Goal: Information Seeking & Learning: Check status

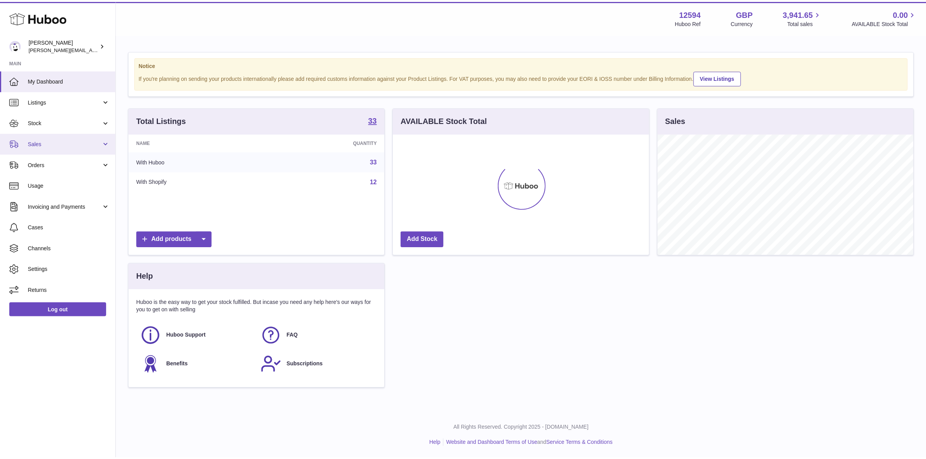
scroll to position [121, 258]
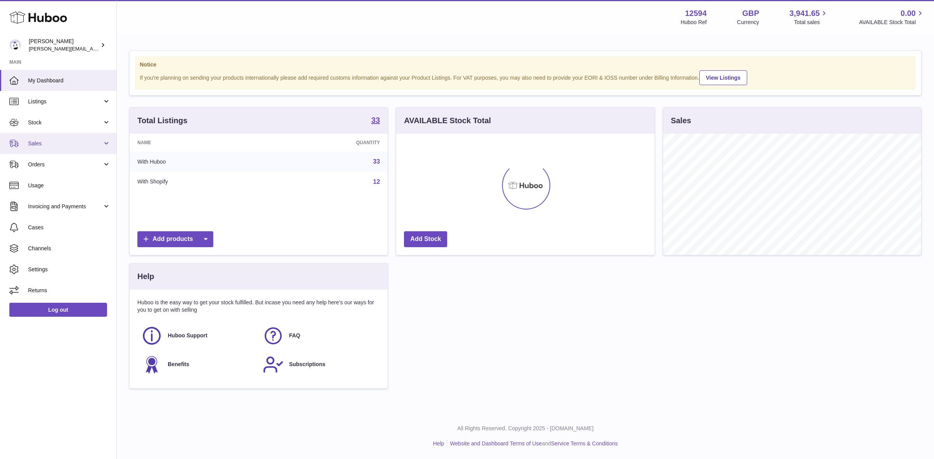
click at [41, 140] on span "Sales" at bounding box center [65, 143] width 74 height 7
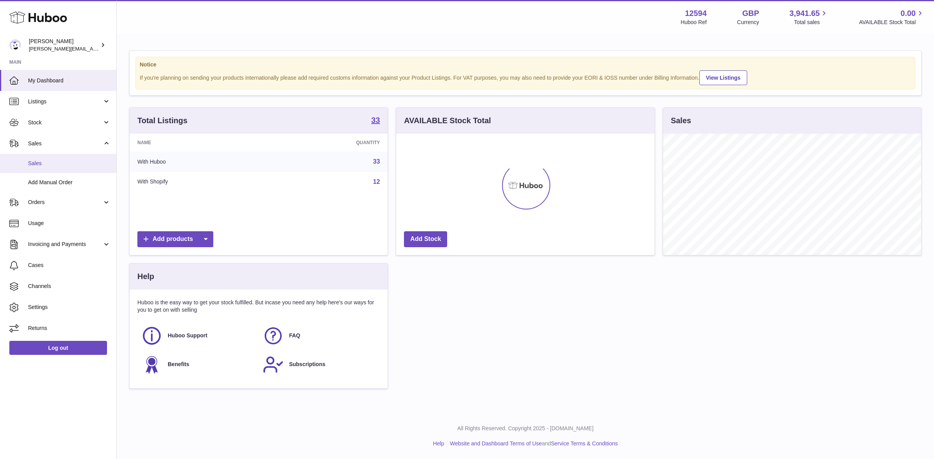
click at [45, 164] on span "Sales" at bounding box center [69, 163] width 82 height 7
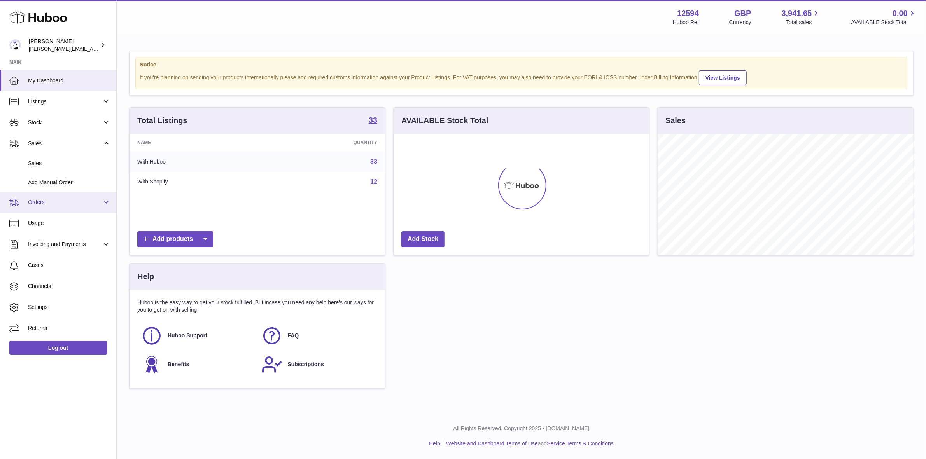
scroll to position [388905, 388771]
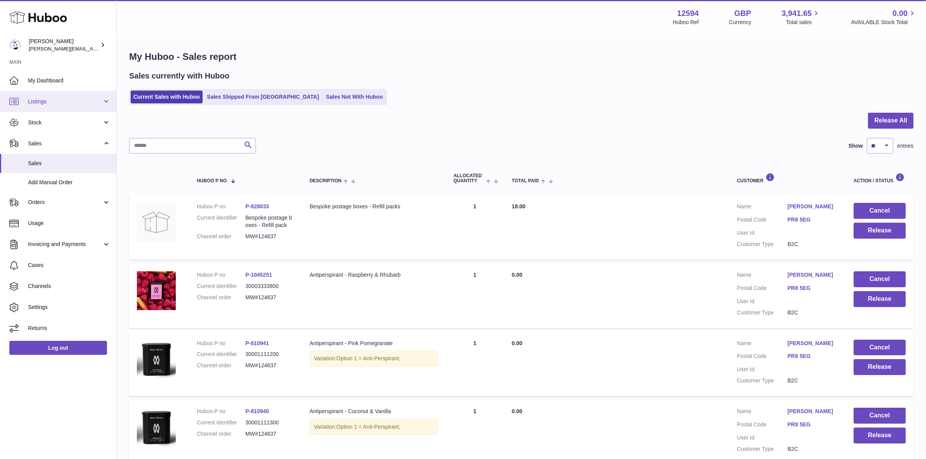
click at [43, 102] on span "Listings" at bounding box center [65, 101] width 74 height 7
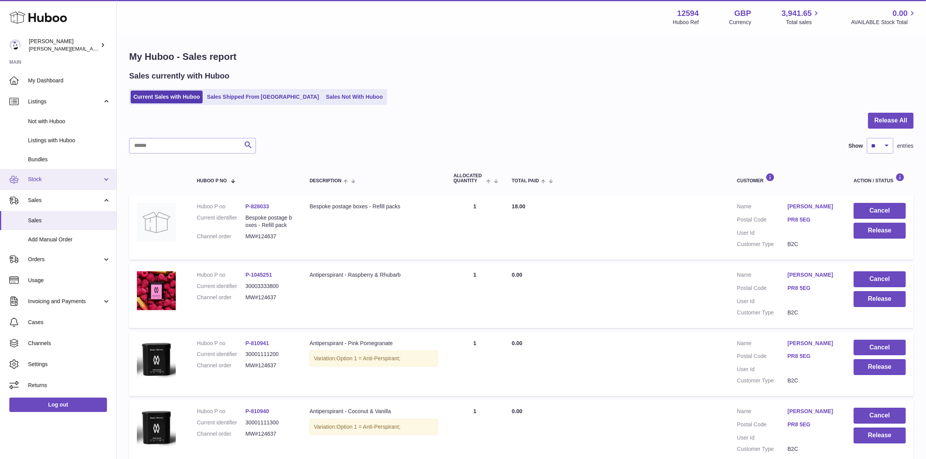
click at [37, 170] on link "Stock" at bounding box center [58, 179] width 116 height 21
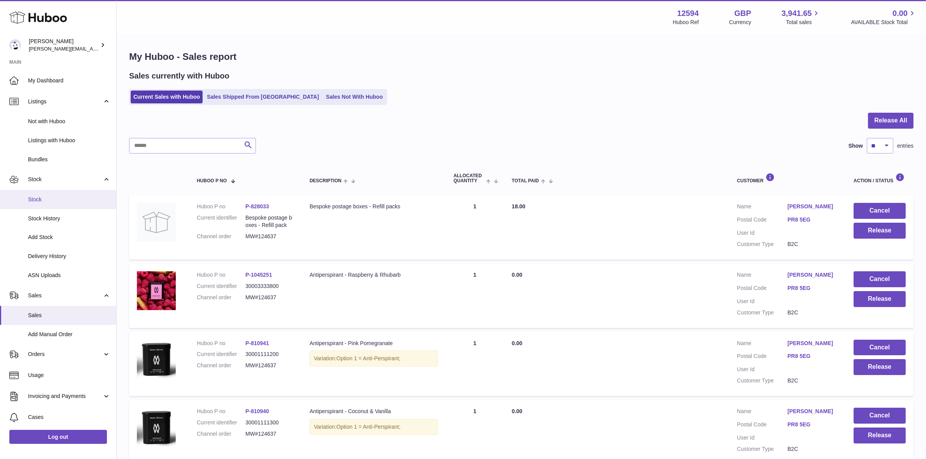
click at [42, 193] on link "Stock" at bounding box center [58, 199] width 116 height 19
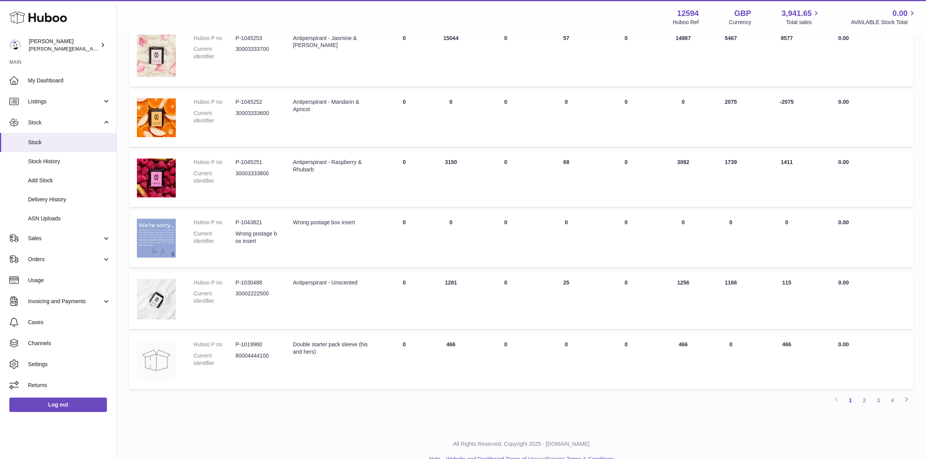
scroll to position [388, 0]
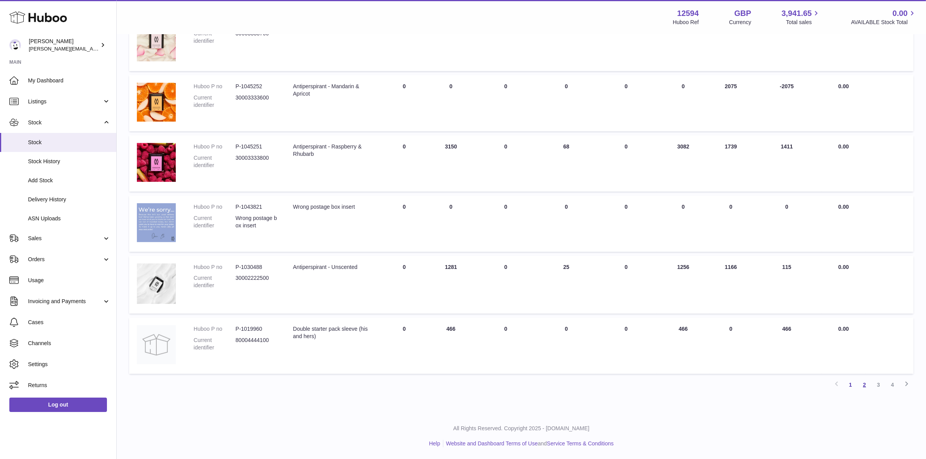
click at [866, 384] on link "2" at bounding box center [865, 385] width 14 height 14
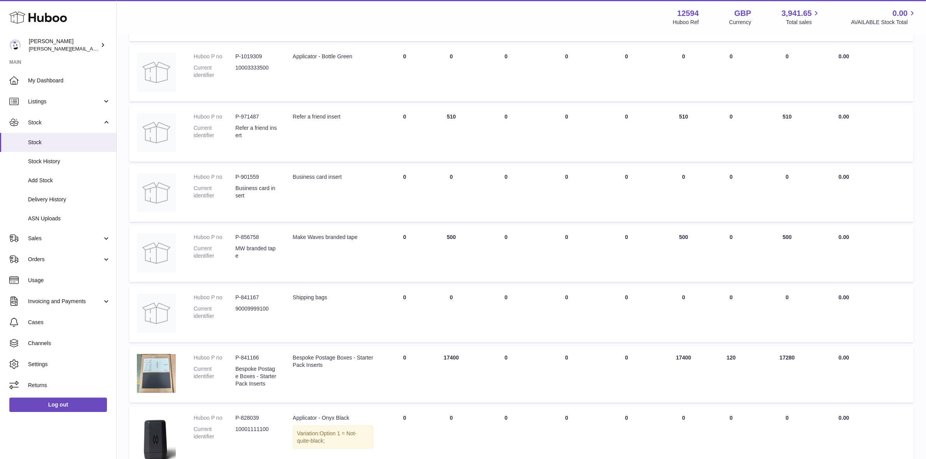
scroll to position [406, 0]
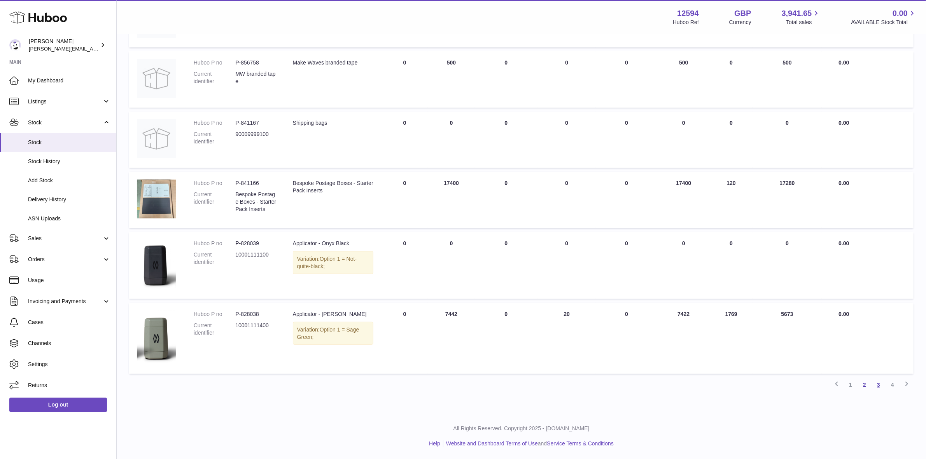
click at [882, 386] on link "3" at bounding box center [879, 385] width 14 height 14
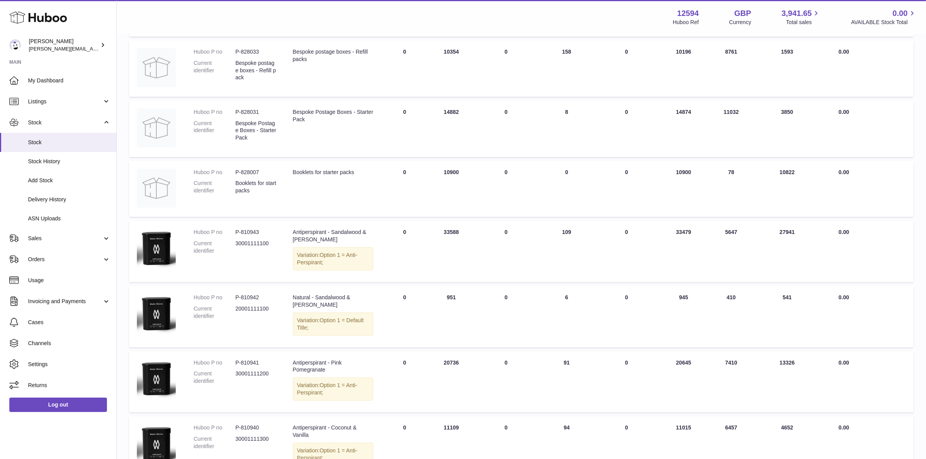
scroll to position [228, 0]
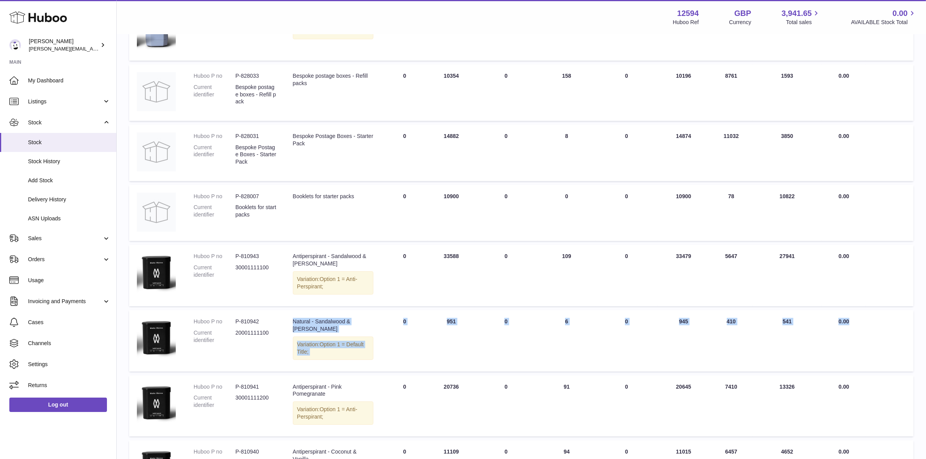
drag, startPoint x: 290, startPoint y: 320, endPoint x: 889, endPoint y: 334, distance: 599.3
click at [868, 337] on tr "Huboo P no P-810942 Current identifier 20001111100 Description Natural - Sandal…" at bounding box center [521, 340] width 785 height 61
click at [889, 334] on td at bounding box center [889, 340] width 47 height 61
drag, startPoint x: 659, startPoint y: 320, endPoint x: 698, endPoint y: 320, distance: 38.9
click at [698, 320] on td "AVAILABLE Total 945" at bounding box center [683, 340] width 53 height 61
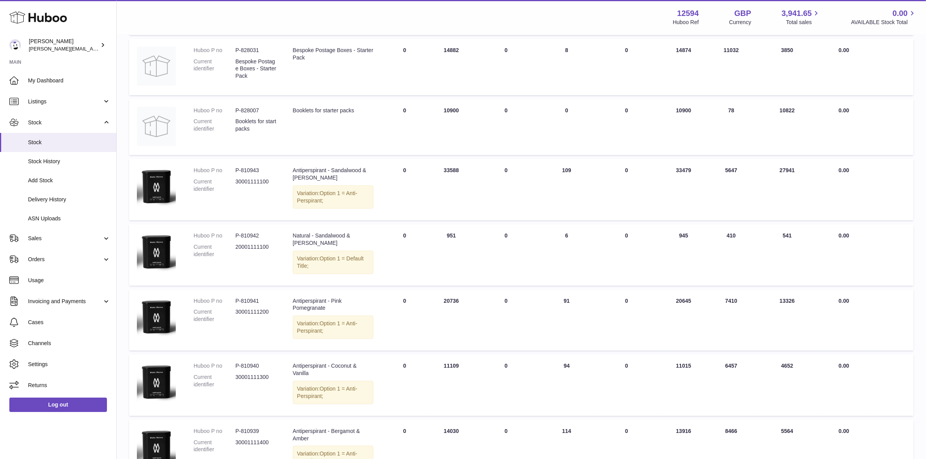
scroll to position [373, 0]
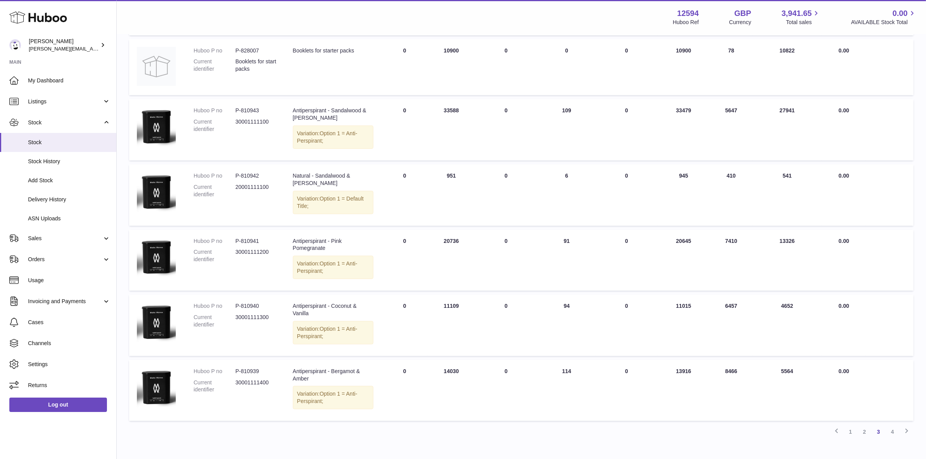
click at [753, 207] on td "30 DAYS PROJECTED 541" at bounding box center [788, 195] width 70 height 61
drag, startPoint x: 721, startPoint y: 174, endPoint x: 736, endPoint y: 175, distance: 14.8
click at [736, 175] on td "30 DAY SALES 410" at bounding box center [731, 195] width 42 height 61
click at [892, 433] on link "4" at bounding box center [893, 432] width 14 height 14
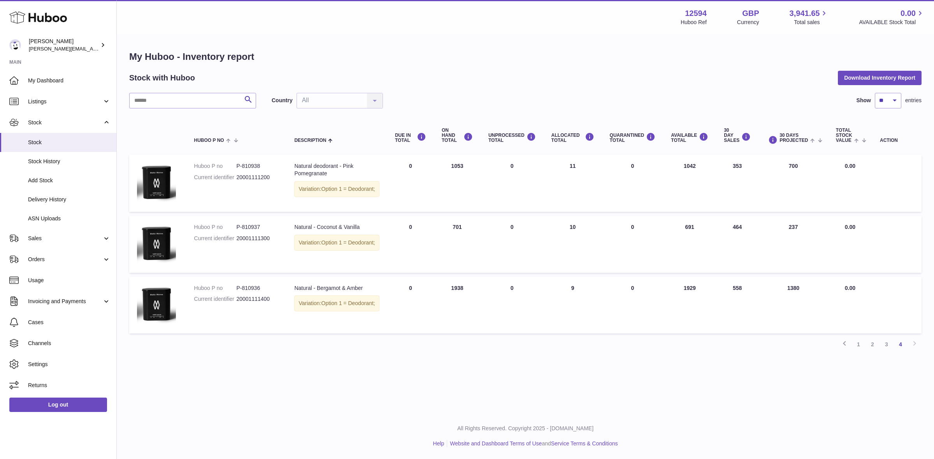
click at [705, 185] on td "AVAILABLE Total 1042" at bounding box center [689, 183] width 53 height 57
drag, startPoint x: 679, startPoint y: 167, endPoint x: 698, endPoint y: 166, distance: 19.1
click at [698, 166] on td "AVAILABLE Total 1042" at bounding box center [689, 183] width 53 height 57
drag, startPoint x: 682, startPoint y: 234, endPoint x: 694, endPoint y: 234, distance: 12.8
click at [694, 234] on td "AVAILABLE Total 691" at bounding box center [689, 244] width 53 height 57
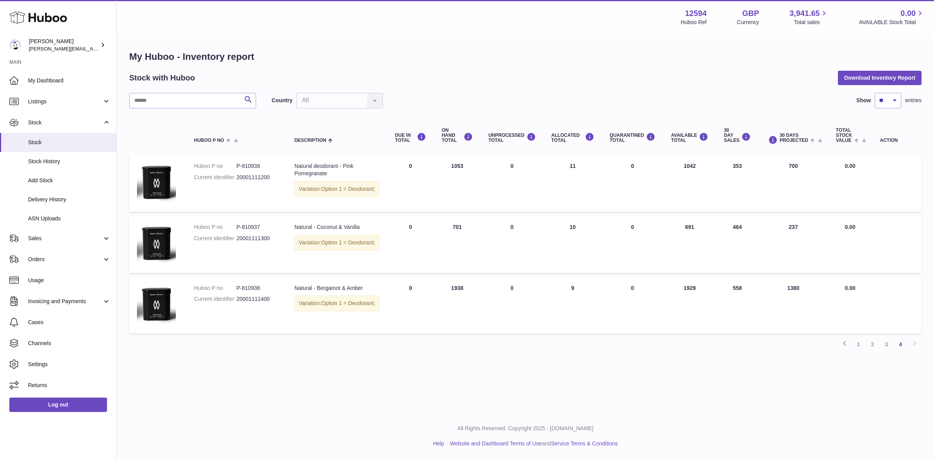
click at [692, 237] on td "AVAILABLE Total 691" at bounding box center [689, 244] width 53 height 57
drag, startPoint x: 533, startPoint y: 244, endPoint x: 543, endPoint y: 240, distance: 10.0
click at [534, 244] on td "UNPROCESSED Total 0" at bounding box center [511, 244] width 63 height 57
drag, startPoint x: 682, startPoint y: 293, endPoint x: 695, endPoint y: 293, distance: 13.6
click at [695, 293] on td "AVAILABLE Total 1929" at bounding box center [689, 305] width 53 height 57
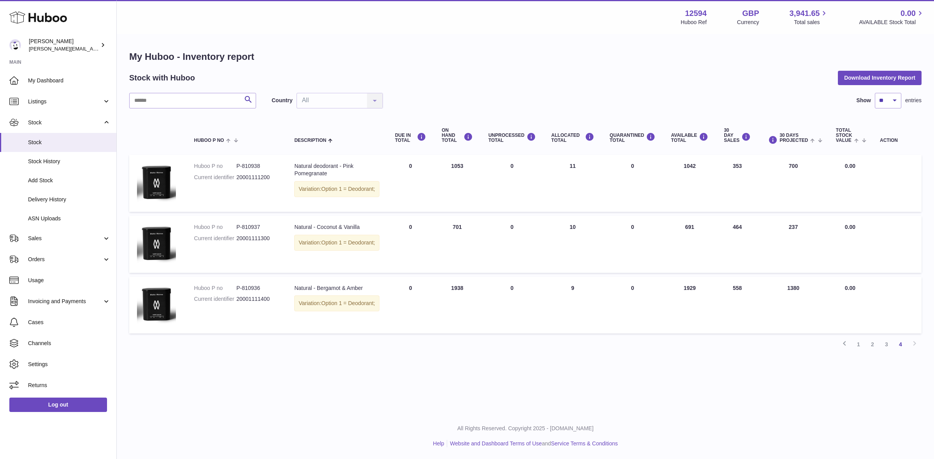
click at [694, 296] on td "AVAILABLE Total 1929" at bounding box center [689, 305] width 53 height 57
drag, startPoint x: 680, startPoint y: 293, endPoint x: 697, endPoint y: 293, distance: 17.5
click at [697, 293] on td "AVAILABLE Total 1929" at bounding box center [689, 305] width 53 height 57
click at [723, 312] on td "30 DAY SALES 558" at bounding box center [737, 305] width 42 height 57
drag, startPoint x: 678, startPoint y: 292, endPoint x: 649, endPoint y: 270, distance: 36.1
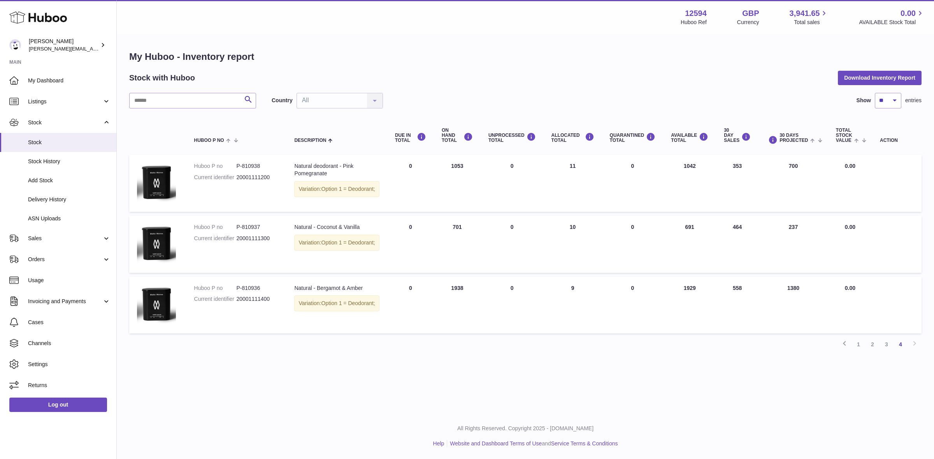
click at [861, 298] on tr "Huboo P no P-810936 Current identifier 20001111400 Description Natural - Bergam…" at bounding box center [525, 305] width 792 height 57
click at [650, 270] on td "QUARANTINED Total 0" at bounding box center [632, 244] width 61 height 57
click at [751, 307] on td "30 DAY SALES 558" at bounding box center [737, 305] width 42 height 57
drag, startPoint x: 728, startPoint y: 298, endPoint x: 741, endPoint y: 293, distance: 13.7
click at [741, 293] on td "30 DAY SALES 558" at bounding box center [737, 305] width 42 height 57
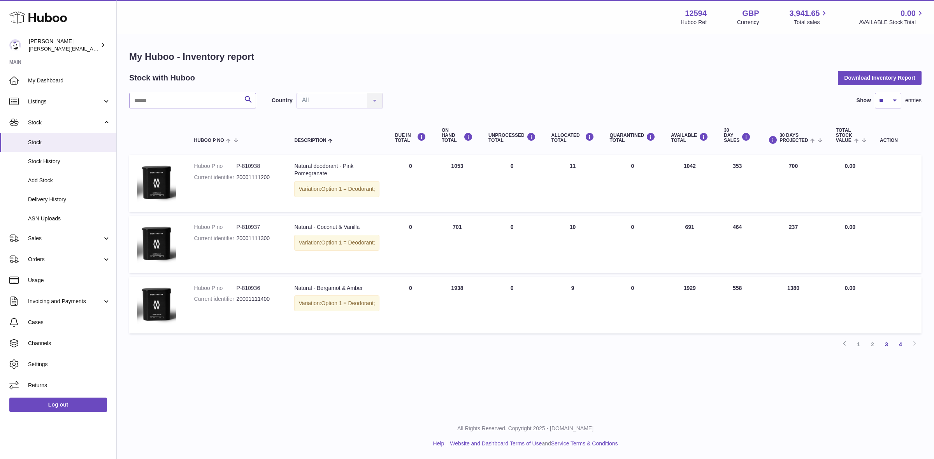
click at [888, 347] on link "3" at bounding box center [886, 345] width 14 height 14
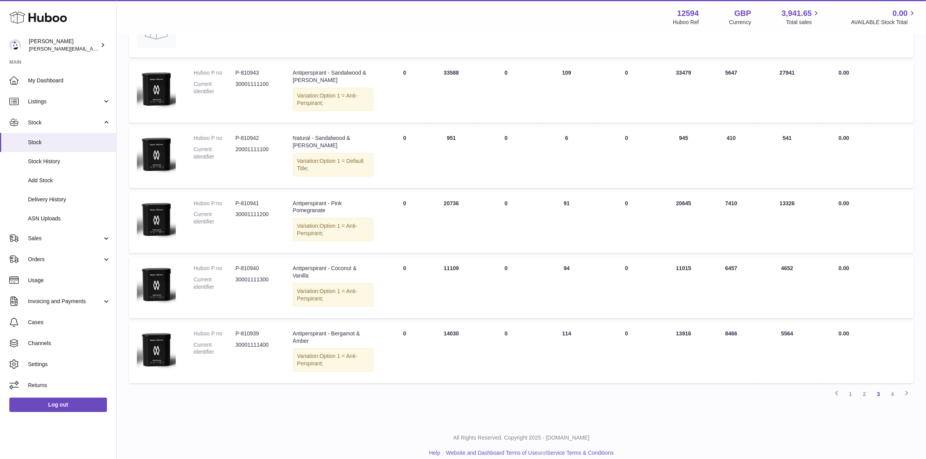
scroll to position [422, 0]
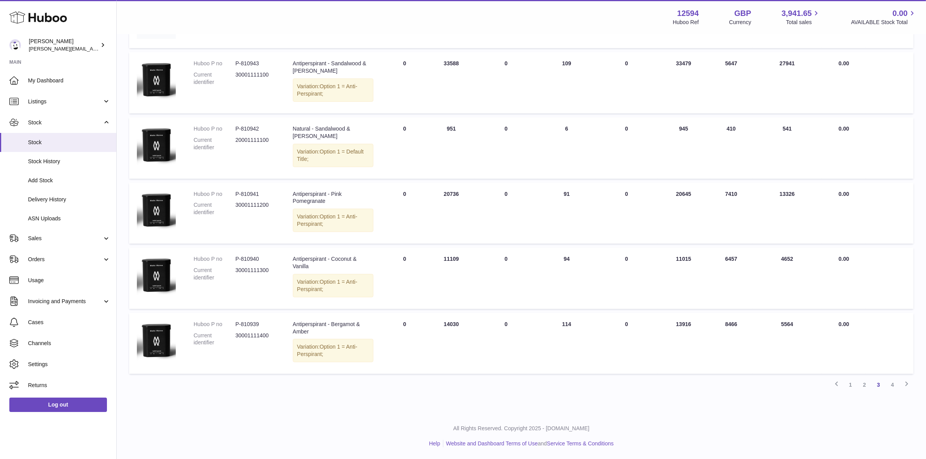
drag, startPoint x: 669, startPoint y: 128, endPoint x: 922, endPoint y: 140, distance: 253.6
click at [922, 140] on div "My Huboo - Inventory report Stock with Huboo Download Inventory Report Search C…" at bounding box center [522, 13] width 810 height 799
click at [892, 382] on link "4" at bounding box center [893, 385] width 14 height 14
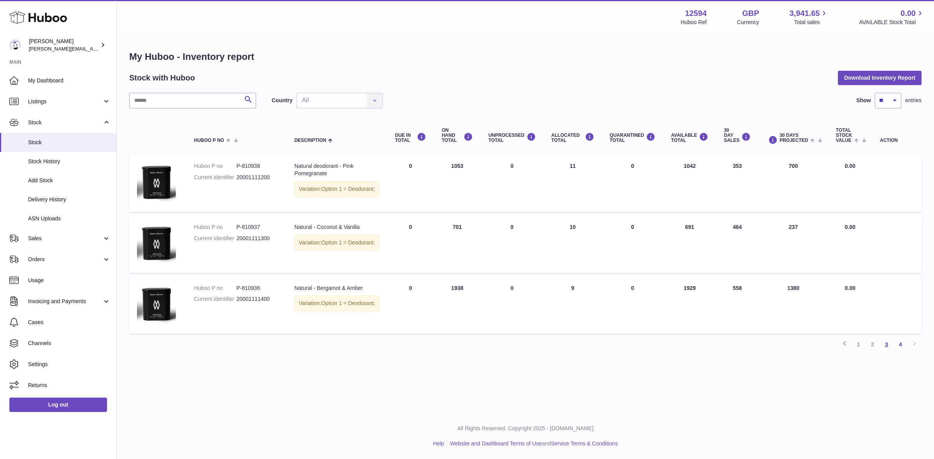
click at [885, 350] on link "3" at bounding box center [886, 345] width 14 height 14
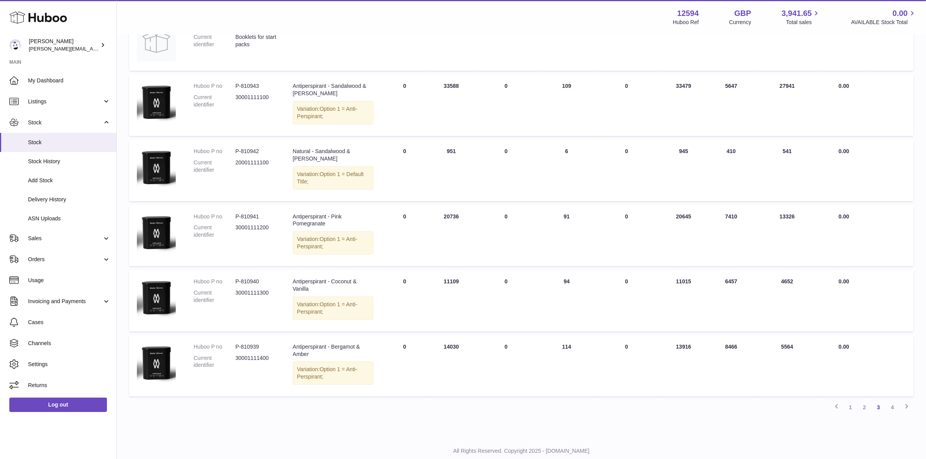
scroll to position [422, 0]
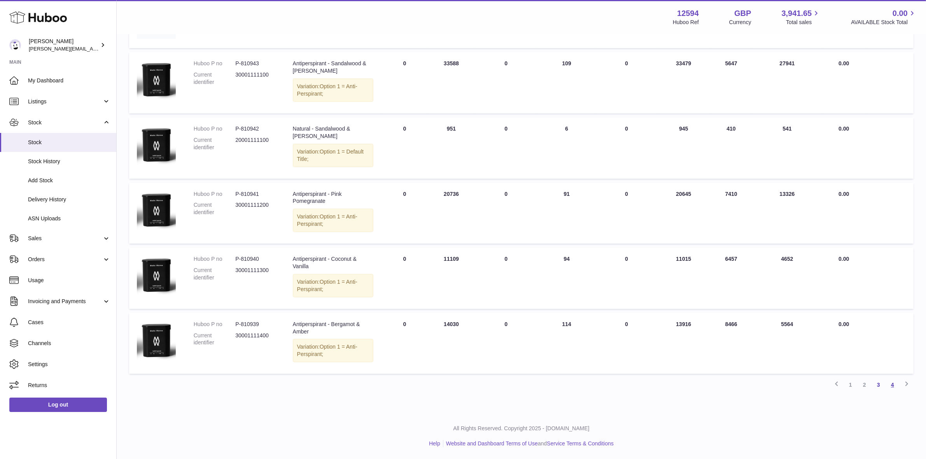
click at [893, 384] on link "4" at bounding box center [893, 385] width 14 height 14
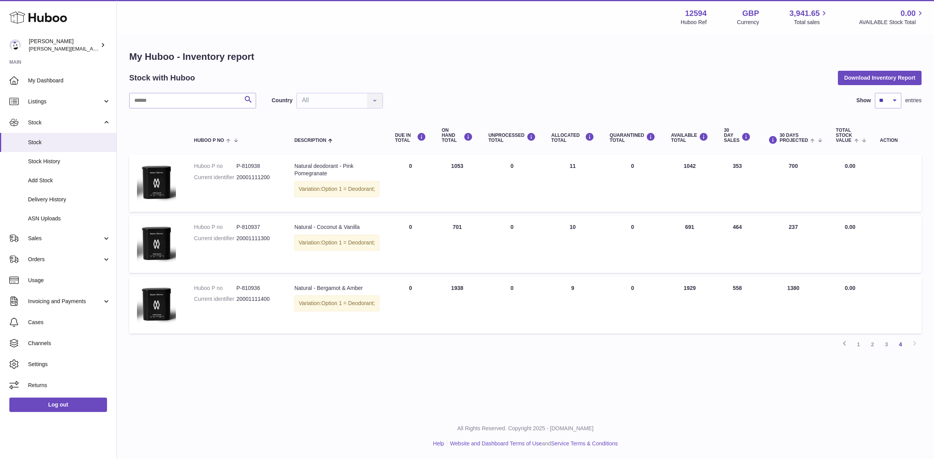
drag, startPoint x: 675, startPoint y: 162, endPoint x: 863, endPoint y: 290, distance: 227.1
click at [804, 315] on tbody "Huboo P no P-810938 Current identifier 20001111200 Description Natural deodoran…" at bounding box center [525, 244] width 792 height 179
click at [864, 289] on td "Total stock value 0.00" at bounding box center [850, 305] width 44 height 57
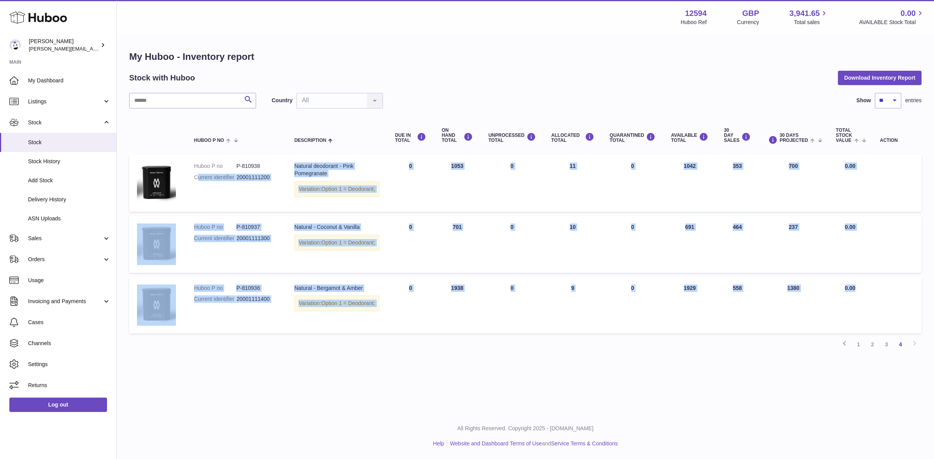
drag, startPoint x: 887, startPoint y: 296, endPoint x: 277, endPoint y: 170, distance: 622.9
click at [203, 183] on tbody "Huboo P no P-810938 Current identifier 20001111200 Description Natural deodoran…" at bounding box center [525, 244] width 792 height 179
click at [872, 186] on td at bounding box center [896, 183] width 49 height 57
drag, startPoint x: 680, startPoint y: 167, endPoint x: 743, endPoint y: 167, distance: 63.4
click at [743, 167] on tr "Huboo P no P-810938 Current identifier 20001111200 Description Natural deodoran…" at bounding box center [525, 183] width 792 height 57
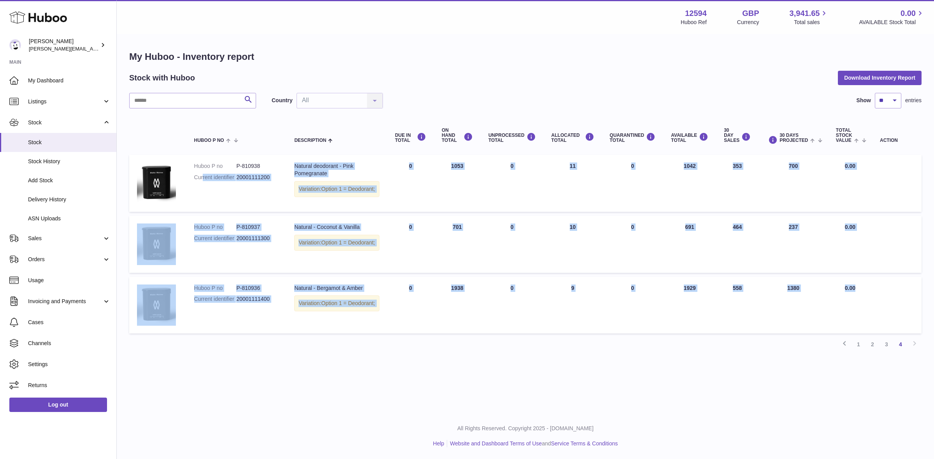
drag, startPoint x: 682, startPoint y: 234, endPoint x: 744, endPoint y: 233, distance: 62.2
click at [744, 233] on tr "Huboo P no P-810937 Current identifier 20001111300 Description Natural - Coconu…" at bounding box center [525, 244] width 792 height 57
drag, startPoint x: 676, startPoint y: 292, endPoint x: 751, endPoint y: 296, distance: 74.8
click at [751, 296] on tr "Huboo P no P-810936 Current identifier 20001111400 Description Natural - Bergam…" at bounding box center [525, 305] width 792 height 57
click at [740, 304] on td "30 DAY SALES 558" at bounding box center [737, 305] width 42 height 57
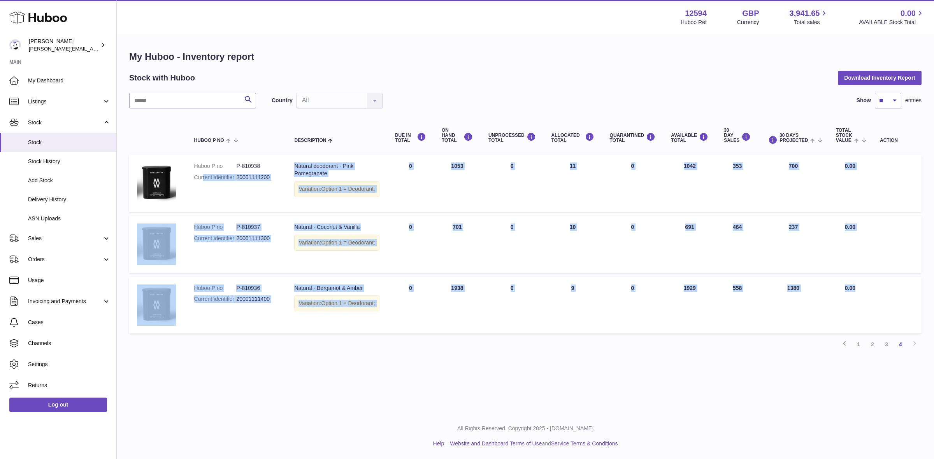
drag, startPoint x: 736, startPoint y: 290, endPoint x: 765, endPoint y: 288, distance: 28.5
click at [759, 290] on tr "Huboo P no P-810936 Current identifier 20001111400 Description Natural - Bergam…" at bounding box center [525, 305] width 792 height 57
drag, startPoint x: 696, startPoint y: 236, endPoint x: 767, endPoint y: 236, distance: 70.8
click at [767, 236] on tr "Huboo P no P-810937 Current identifier 20001111300 Description Natural - Coconu…" at bounding box center [525, 244] width 792 height 57
drag, startPoint x: 676, startPoint y: 164, endPoint x: 822, endPoint y: 305, distance: 202.5
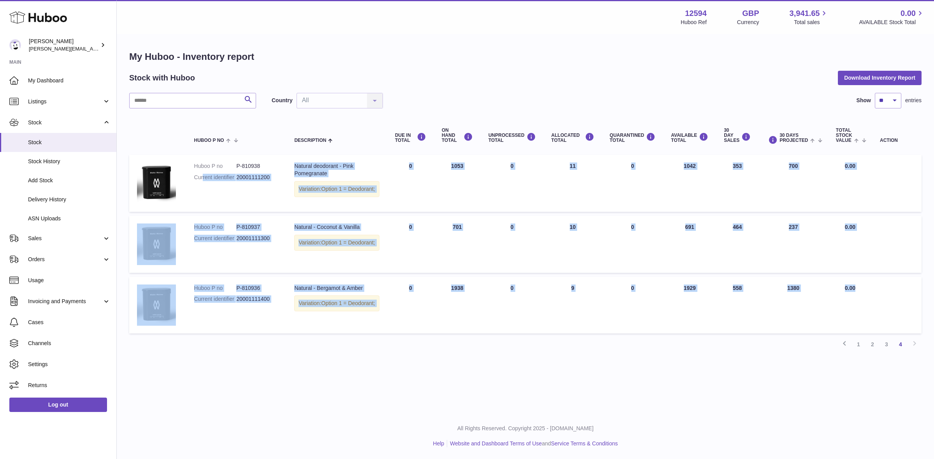
click at [822, 305] on tbody "Huboo P no P-810938 Current identifier 20001111200 Description Natural deodoran…" at bounding box center [525, 244] width 792 height 179
click at [880, 226] on td at bounding box center [896, 244] width 49 height 57
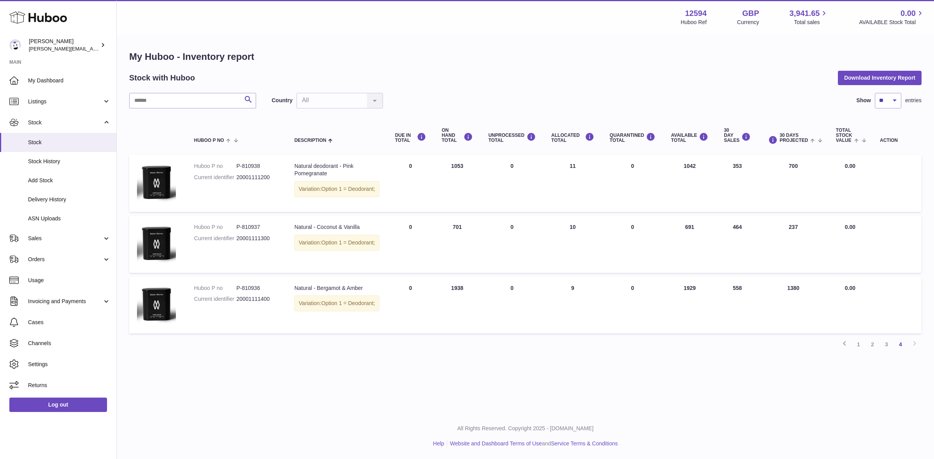
click at [672, 168] on td "AVAILABLE Total 1042" at bounding box center [689, 183] width 53 height 57
click at [769, 256] on td "30 DAYS PROJECTED 237" at bounding box center [793, 244] width 70 height 57
drag, startPoint x: 290, startPoint y: 232, endPoint x: 866, endPoint y: 242, distance: 576.2
click at [866, 242] on tr "Huboo P no P-810937 Current identifier 20001111300 Description Natural - Coconu…" at bounding box center [525, 244] width 792 height 57
click at [886, 351] on link "3" at bounding box center [886, 345] width 14 height 14
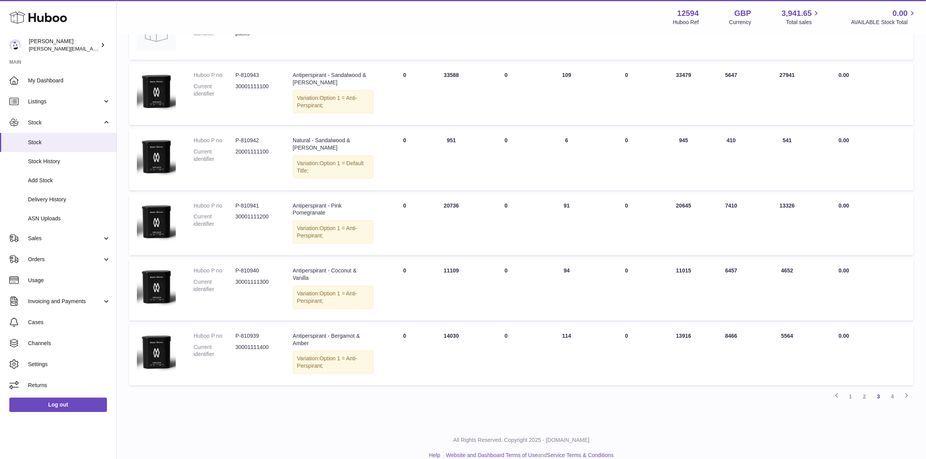
scroll to position [422, 0]
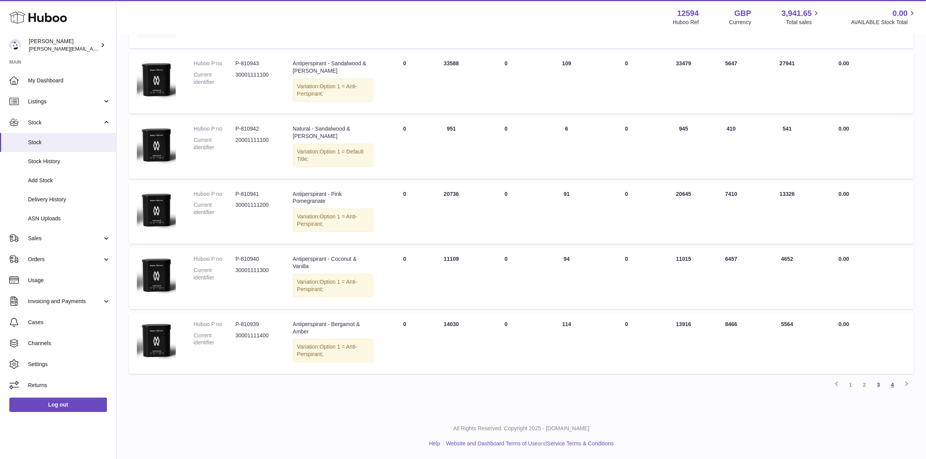
click at [891, 384] on link "4" at bounding box center [893, 385] width 14 height 14
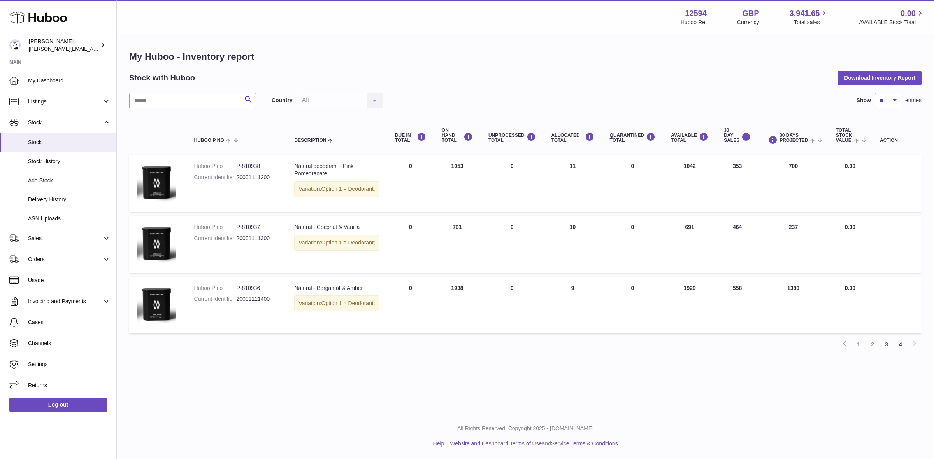
click at [884, 349] on link "3" at bounding box center [886, 345] width 14 height 14
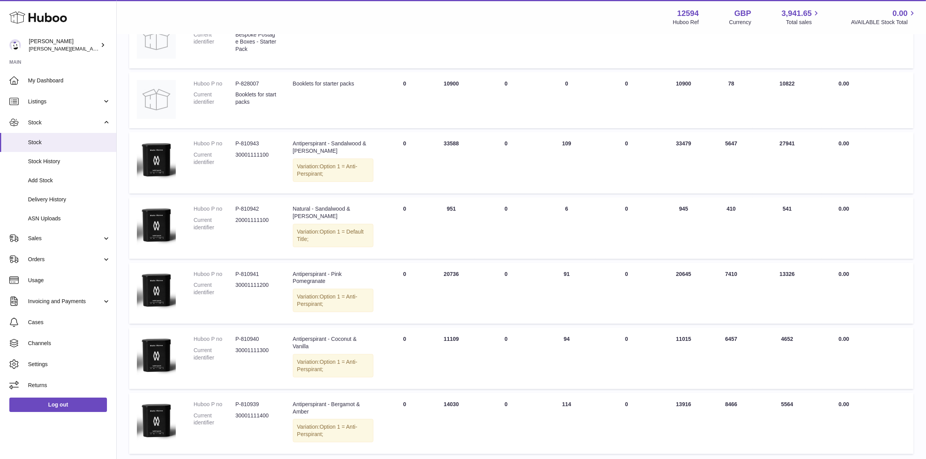
scroll to position [422, 0]
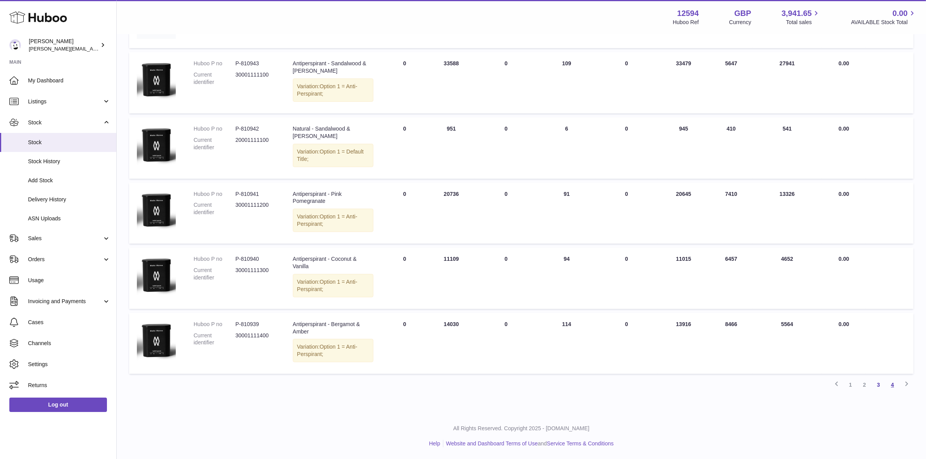
click at [896, 383] on link "4" at bounding box center [893, 385] width 14 height 14
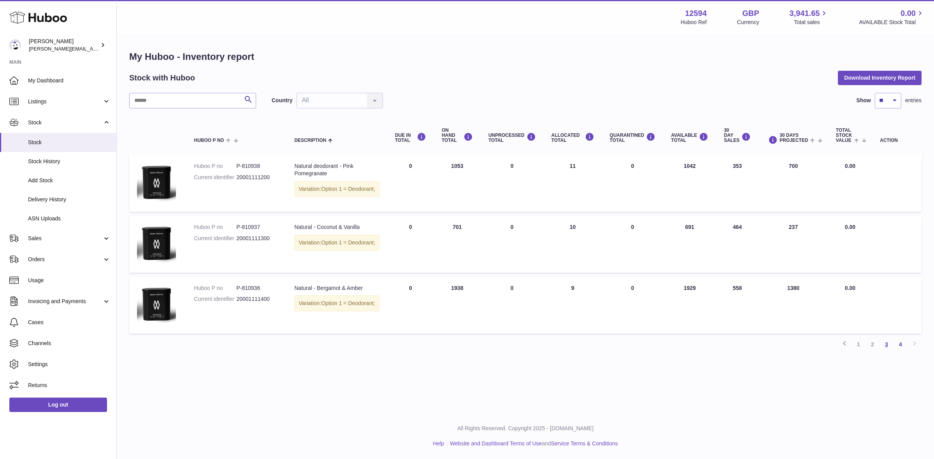
click at [888, 349] on link "3" at bounding box center [886, 345] width 14 height 14
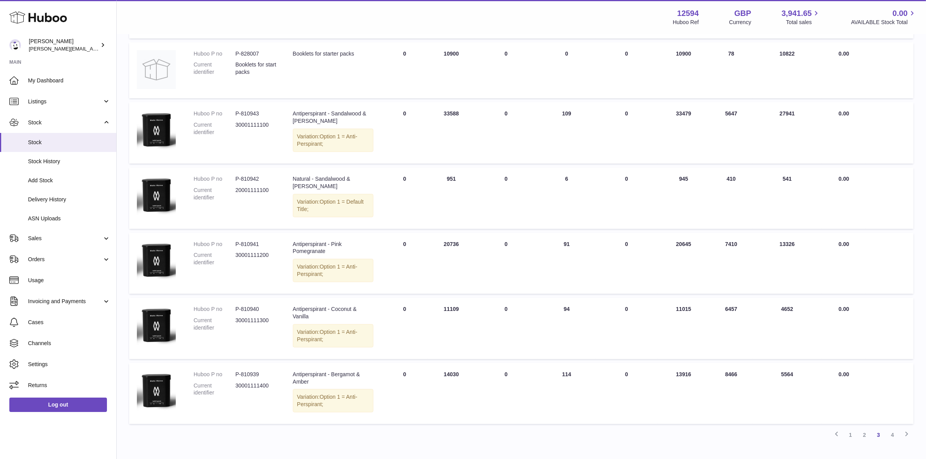
scroll to position [422, 0]
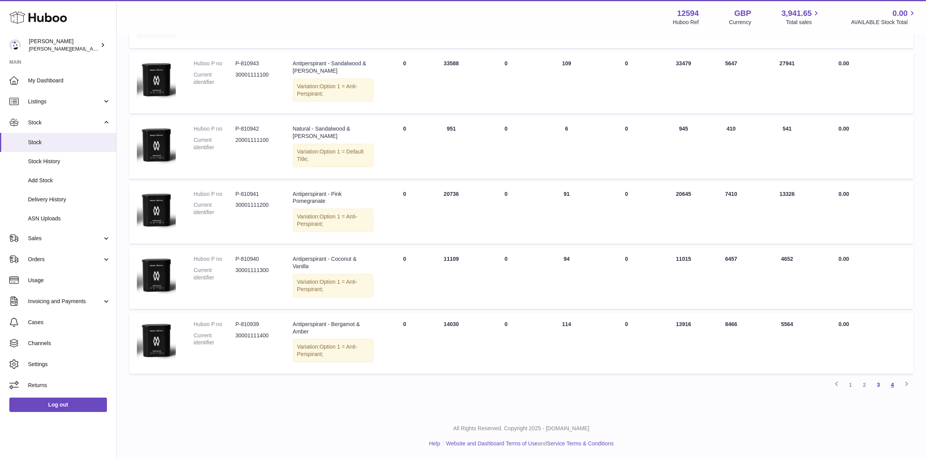
click at [892, 386] on link "4" at bounding box center [893, 385] width 14 height 14
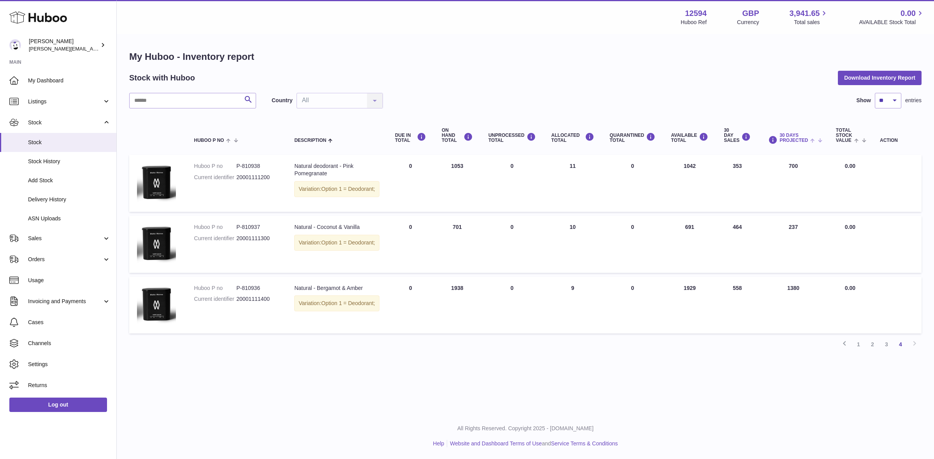
drag, startPoint x: 785, startPoint y: 82, endPoint x: 794, endPoint y: 125, distance: 43.8
click at [785, 82] on div "Stock with Huboo Download Inventory Report" at bounding box center [525, 78] width 792 height 14
click at [885, 351] on link "3" at bounding box center [886, 345] width 14 height 14
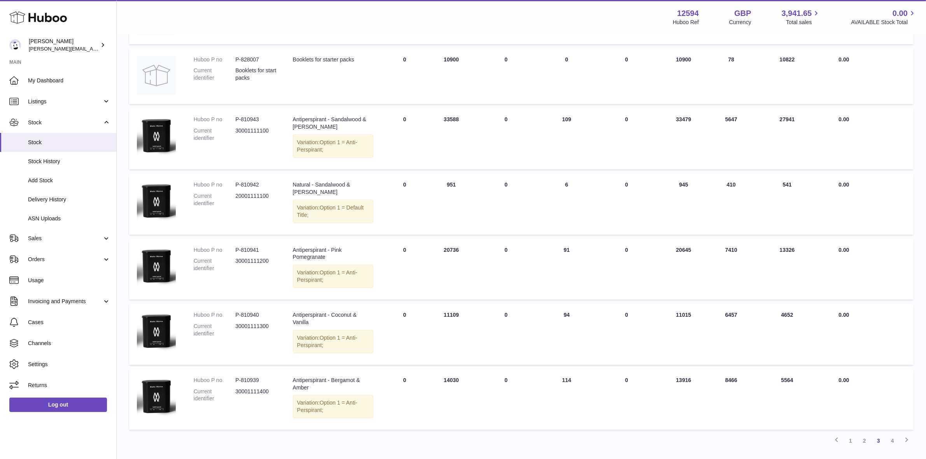
scroll to position [422, 0]
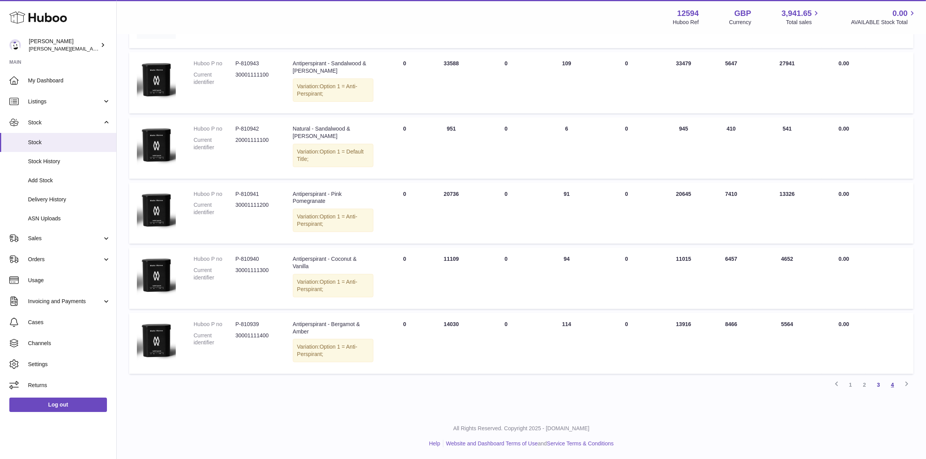
click at [894, 385] on link "4" at bounding box center [893, 385] width 14 height 14
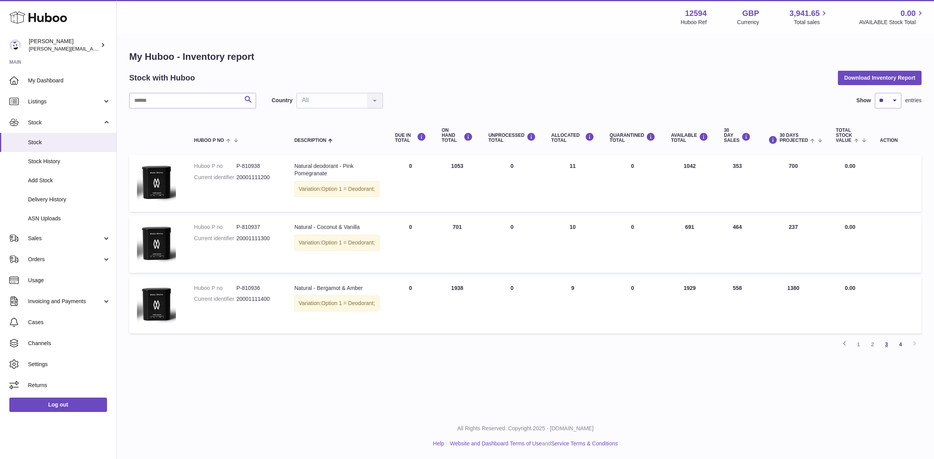
click at [885, 346] on link "3" at bounding box center [886, 345] width 14 height 14
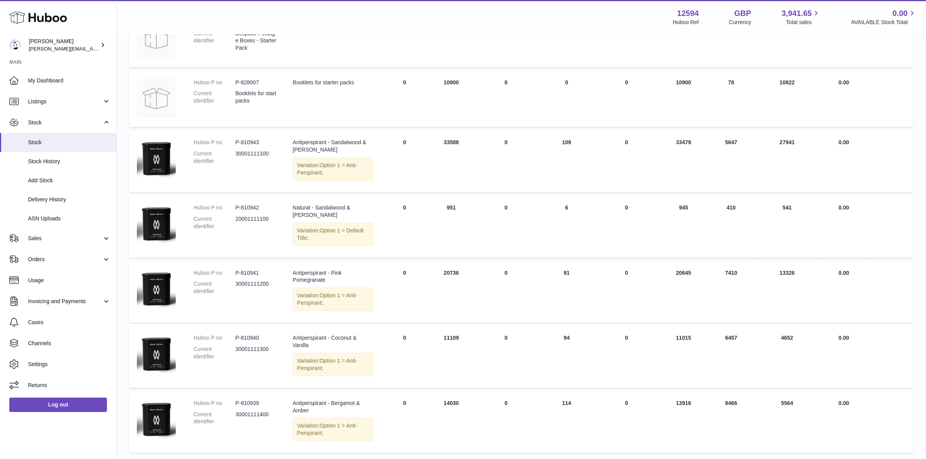
scroll to position [325, 0]
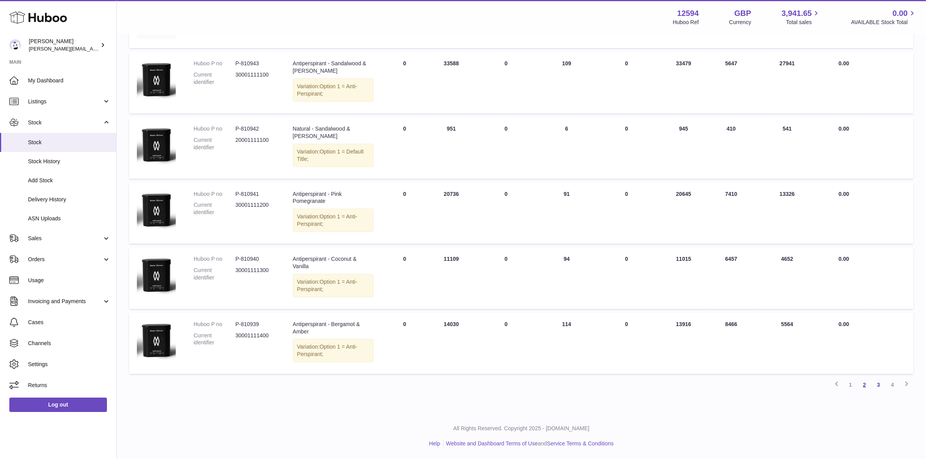
click at [868, 386] on link "2" at bounding box center [865, 385] width 14 height 14
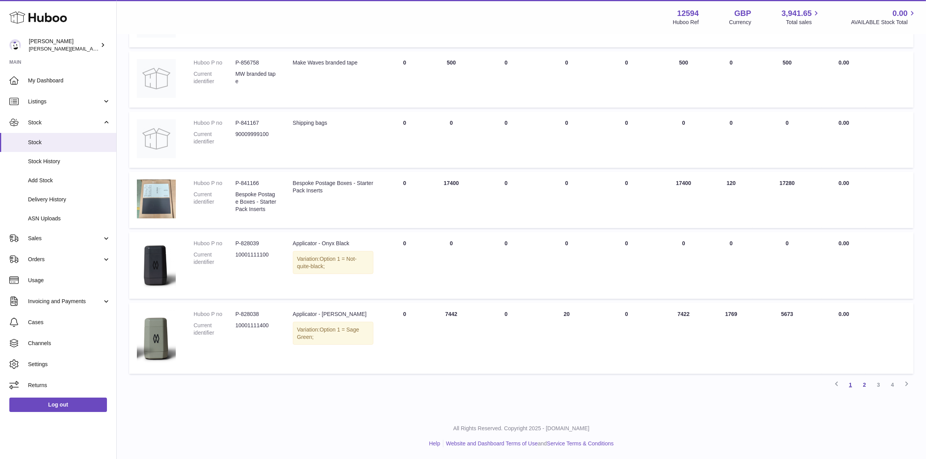
click at [852, 384] on link "1" at bounding box center [851, 385] width 14 height 14
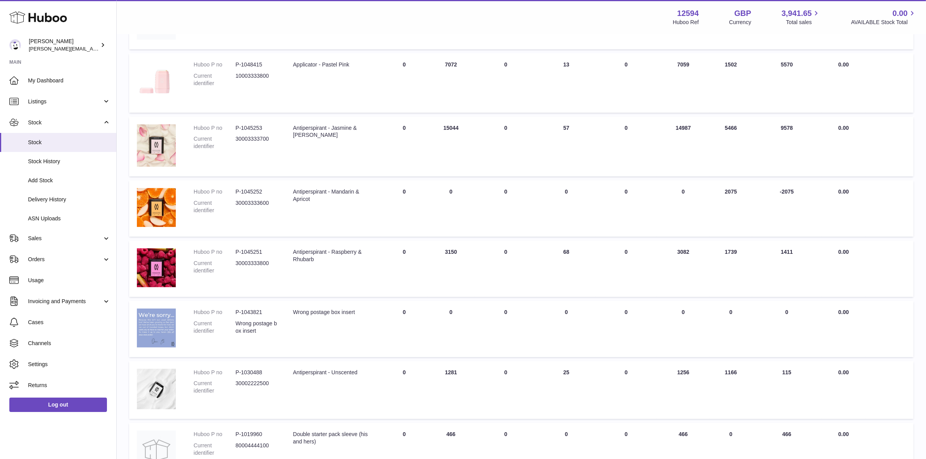
scroll to position [388, 0]
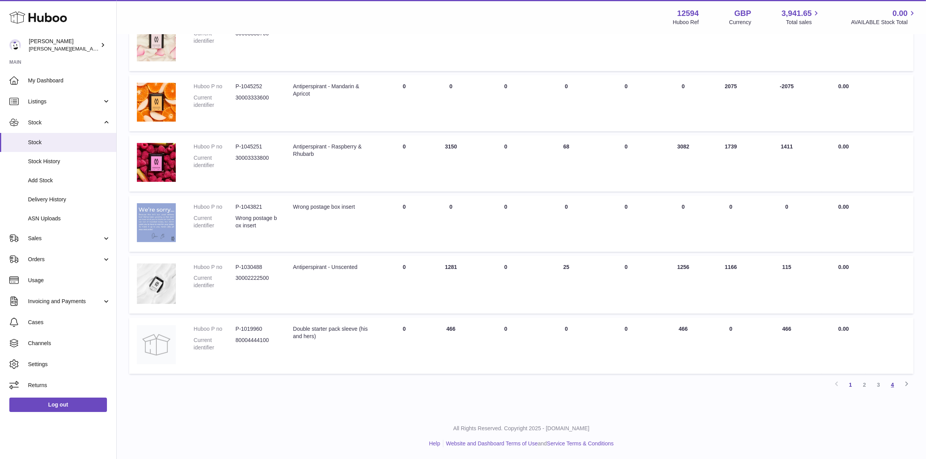
click at [893, 384] on link "4" at bounding box center [893, 385] width 14 height 14
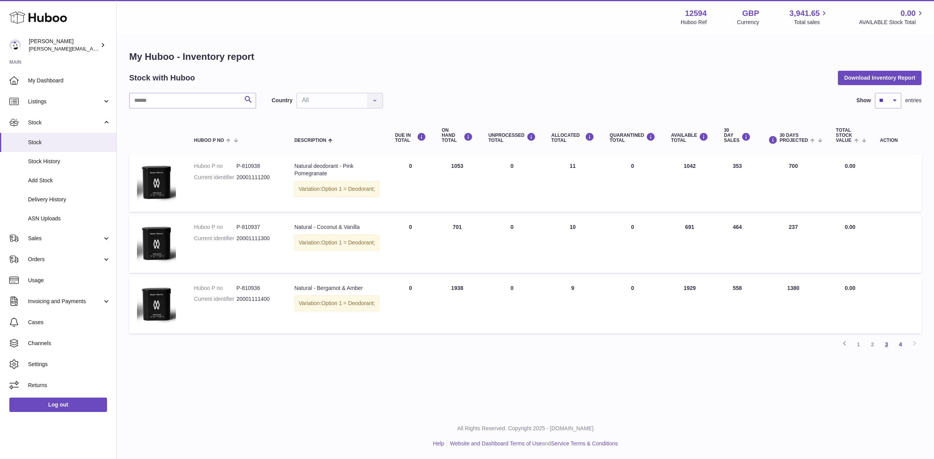
click at [886, 350] on link "3" at bounding box center [886, 345] width 14 height 14
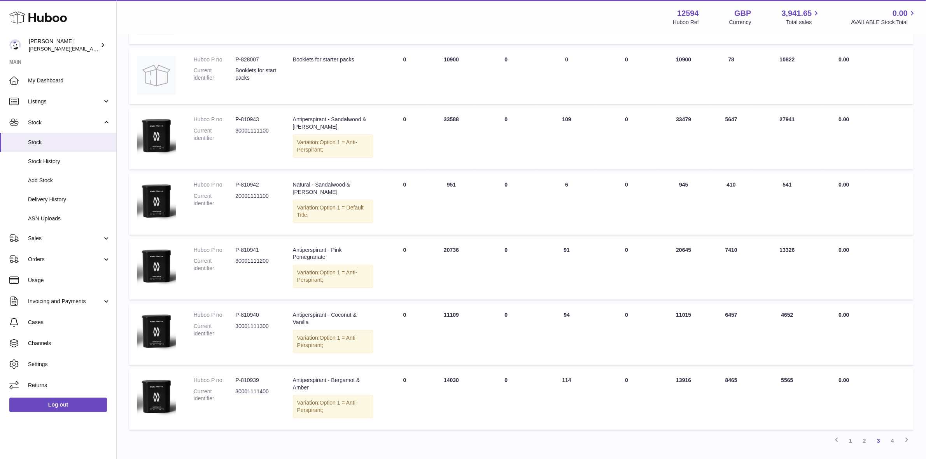
scroll to position [422, 0]
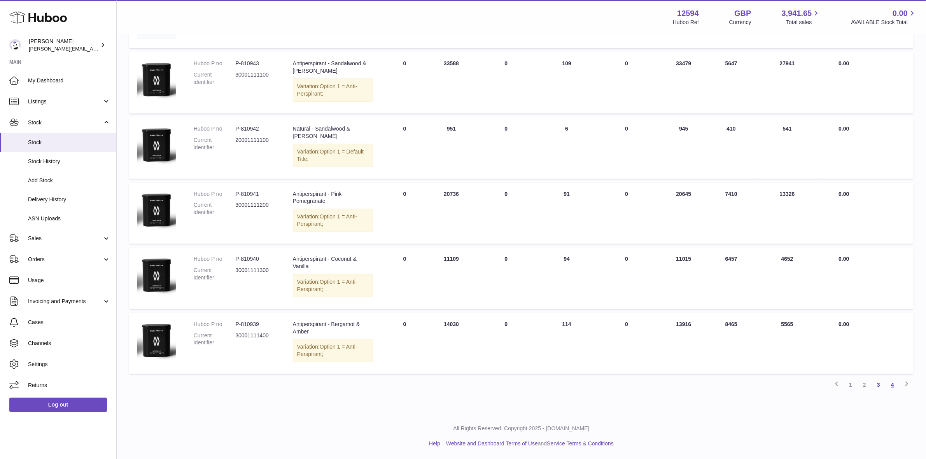
click at [893, 382] on link "4" at bounding box center [893, 385] width 14 height 14
